Goal: Task Accomplishment & Management: Manage account settings

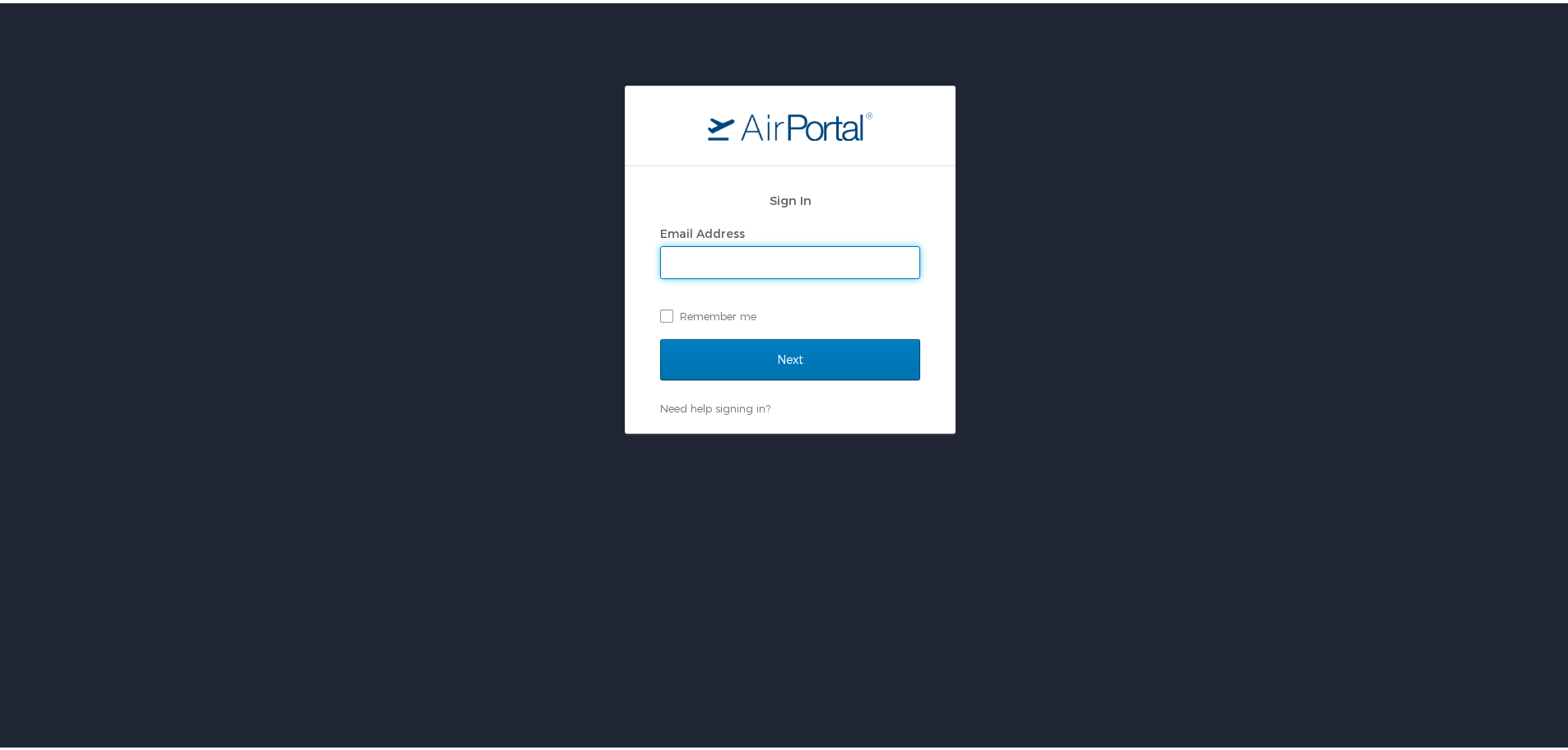
click at [752, 262] on input "Email Address" at bounding box center [790, 259] width 258 height 32
click at [705, 272] on input "Email Address" at bounding box center [790, 259] width 258 height 32
type input "[PERSON_NAME][EMAIL_ADDRESS][PERSON_NAME][DOMAIN_NAME]"
click at [689, 309] on label "Remember me" at bounding box center [790, 313] width 260 height 25
click at [671, 309] on input "Remember me" at bounding box center [665, 311] width 11 height 11
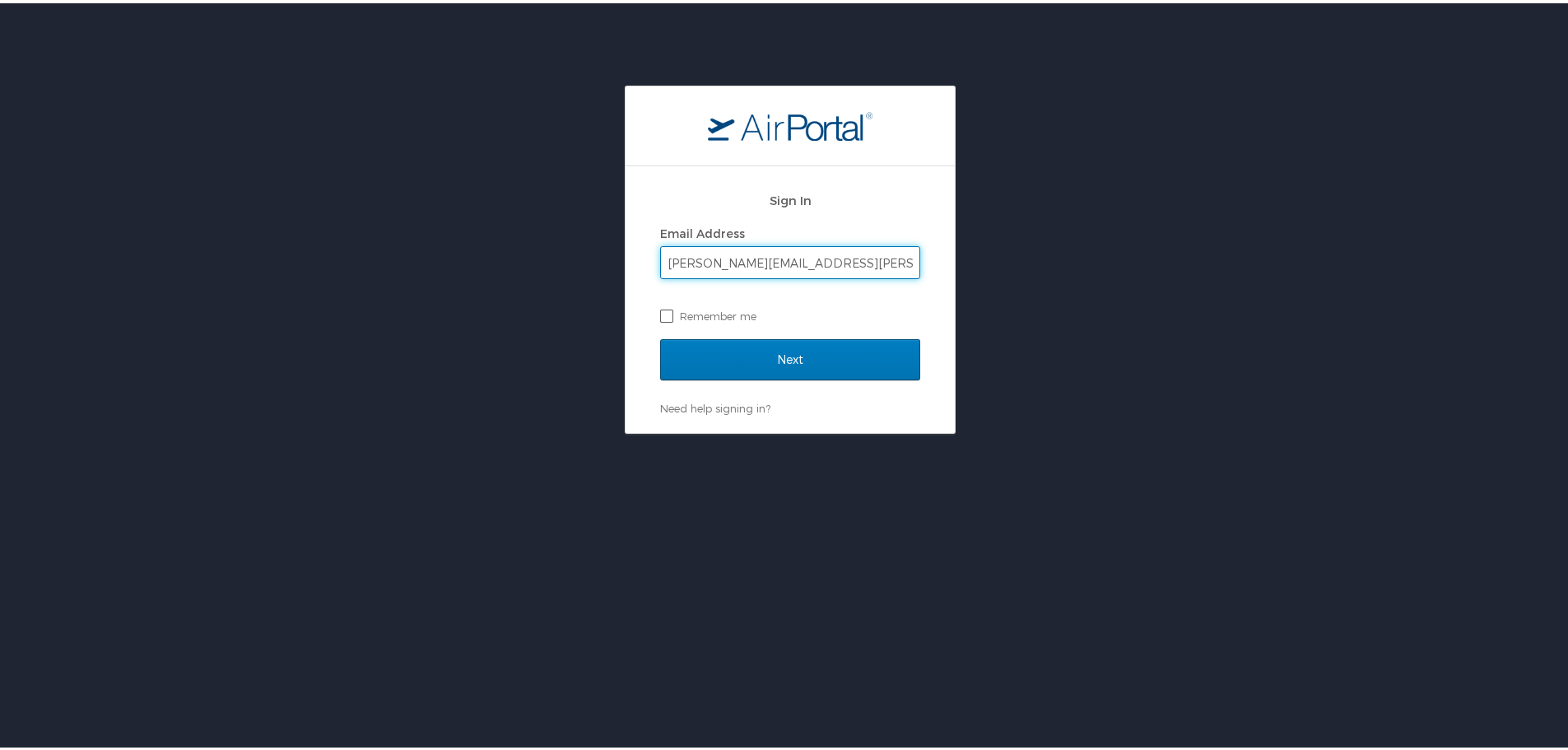
checkbox input "true"
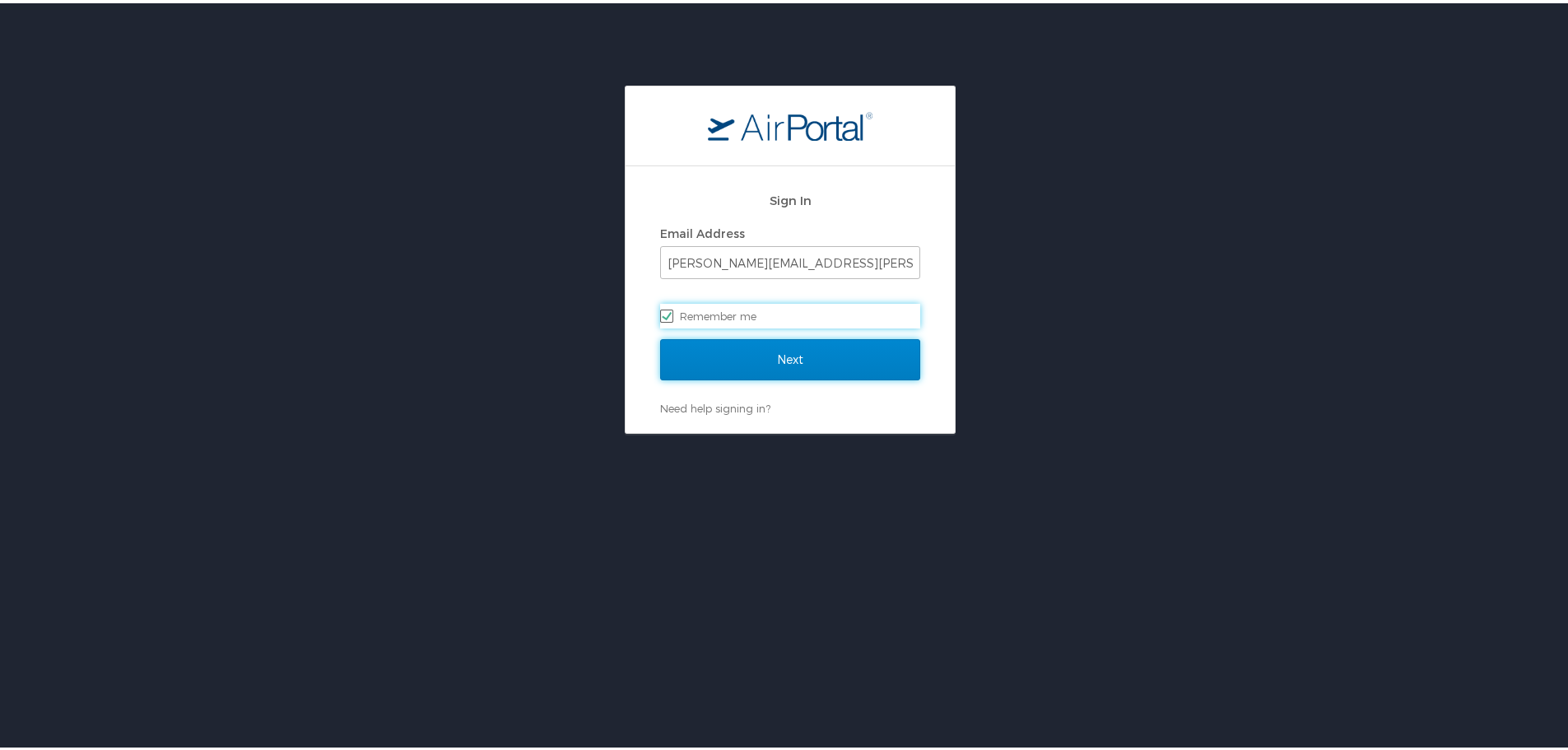
click at [747, 372] on input "Next" at bounding box center [790, 356] width 260 height 41
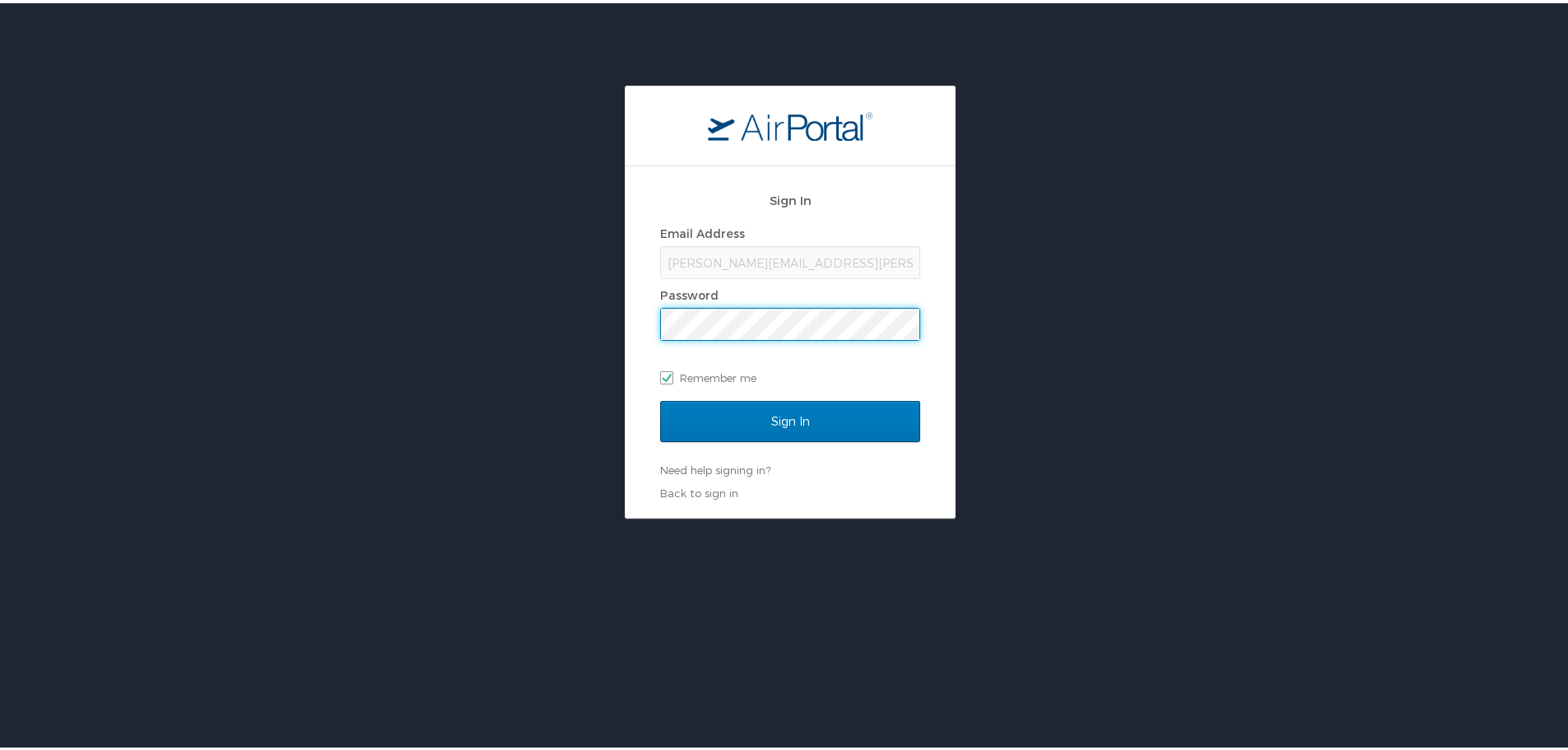
click at [660, 397] on input "Sign In" at bounding box center [790, 417] width 260 height 41
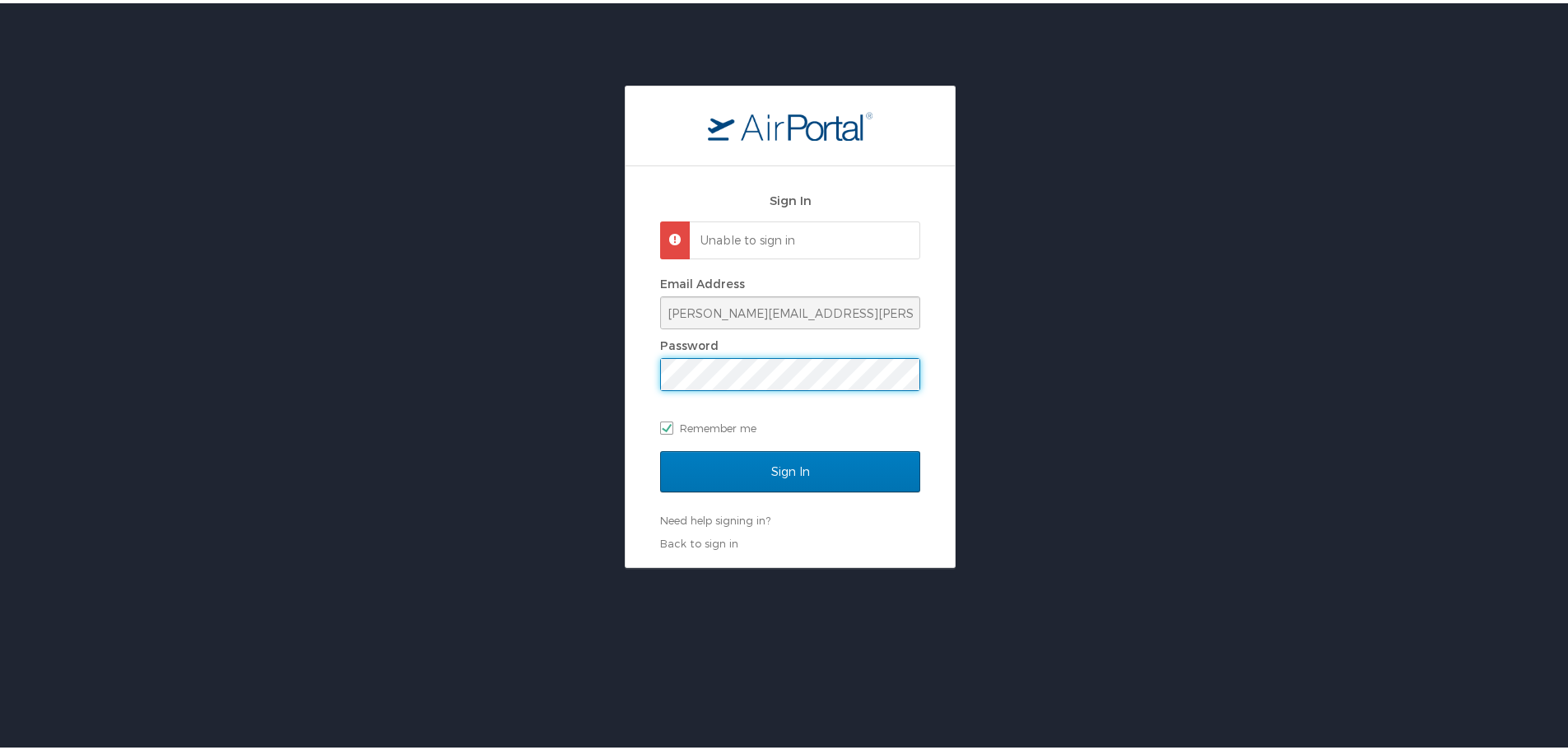
click at [660, 448] on input "Sign In" at bounding box center [790, 468] width 260 height 41
click at [1161, 577] on div "Sign In Unable to sign in Email Address [PERSON_NAME][EMAIL_ADDRESS][PERSON_NAM…" at bounding box center [790, 457] width 1580 height 750
